Goal: Go to known website: Access a specific website the user already knows

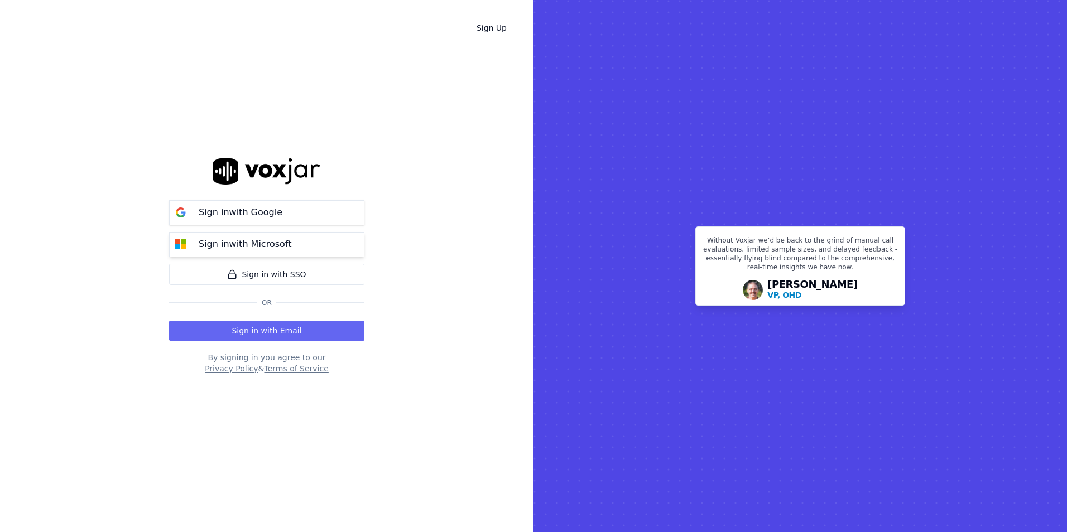
click at [291, 241] on div "Sign in with Microsoft" at bounding box center [245, 244] width 106 height 13
